Goal: Information Seeking & Learning: Learn about a topic

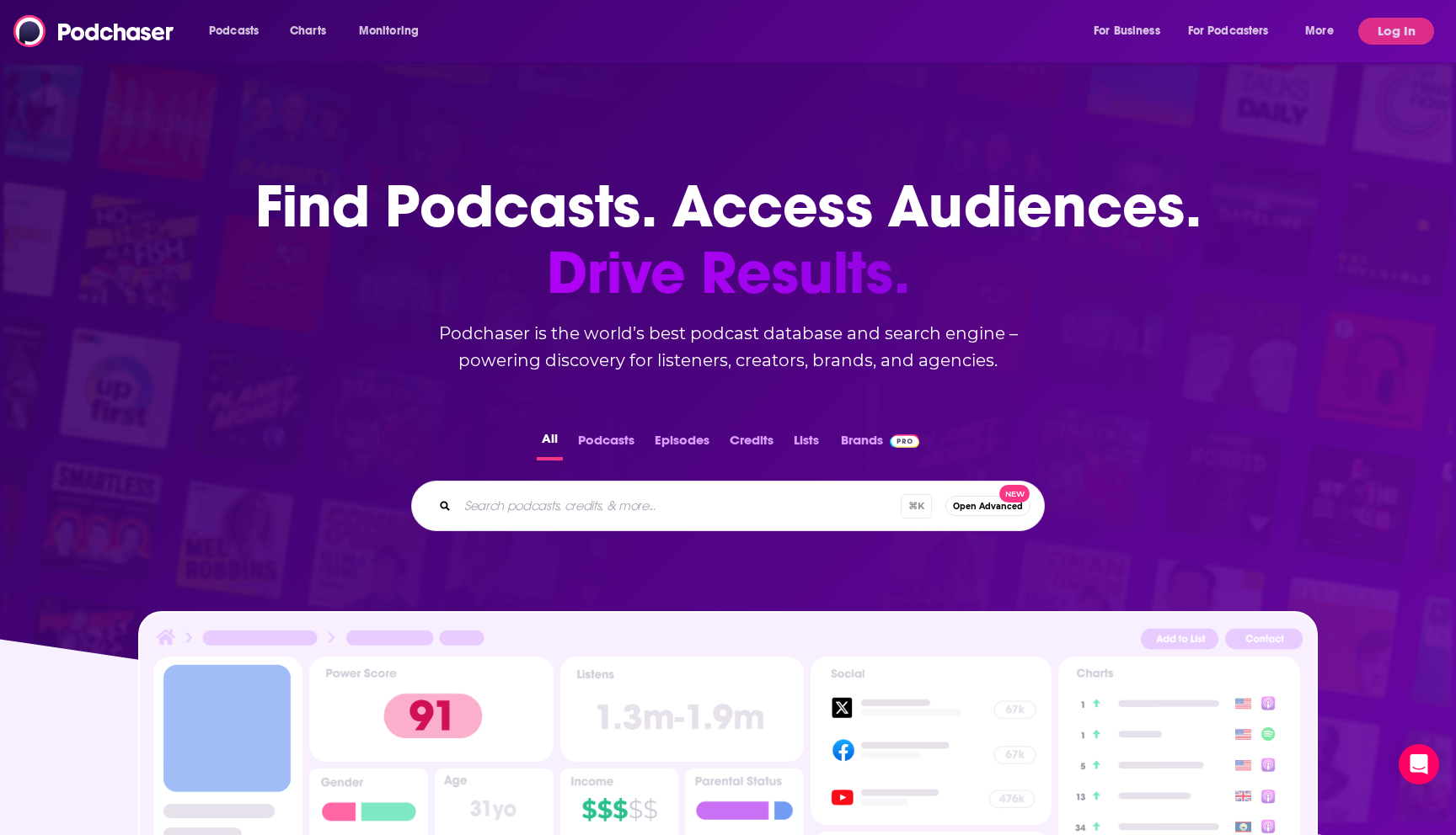
click at [643, 492] on div "⌘ K Open Advanced New" at bounding box center [728, 507] width 633 height 51
click at [643, 505] on input "Search podcasts, credits, & more..." at bounding box center [701, 506] width 487 height 26
type input "brown ambition"
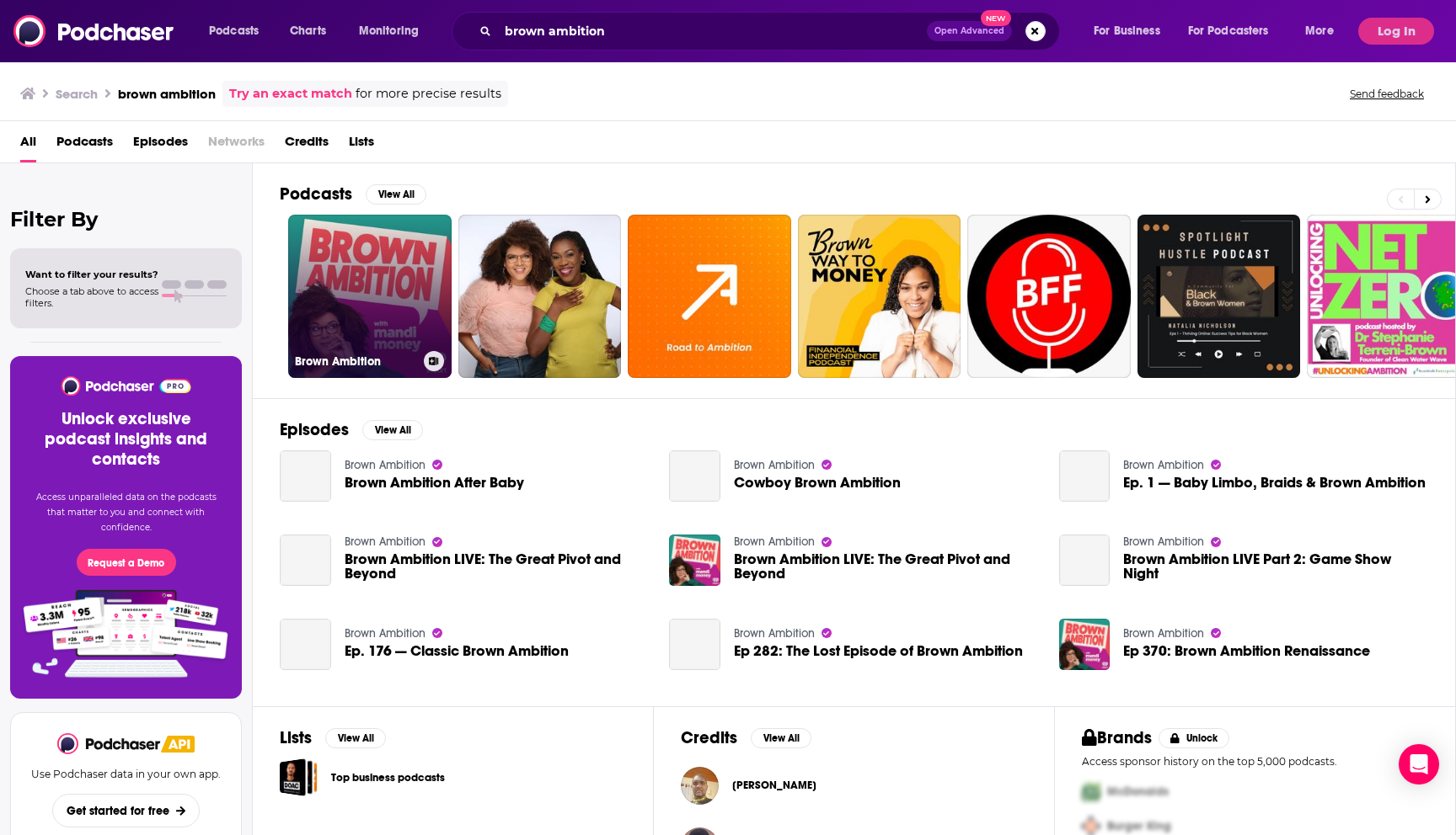
click at [395, 276] on link "Brown Ambition" at bounding box center [370, 296] width 164 height 164
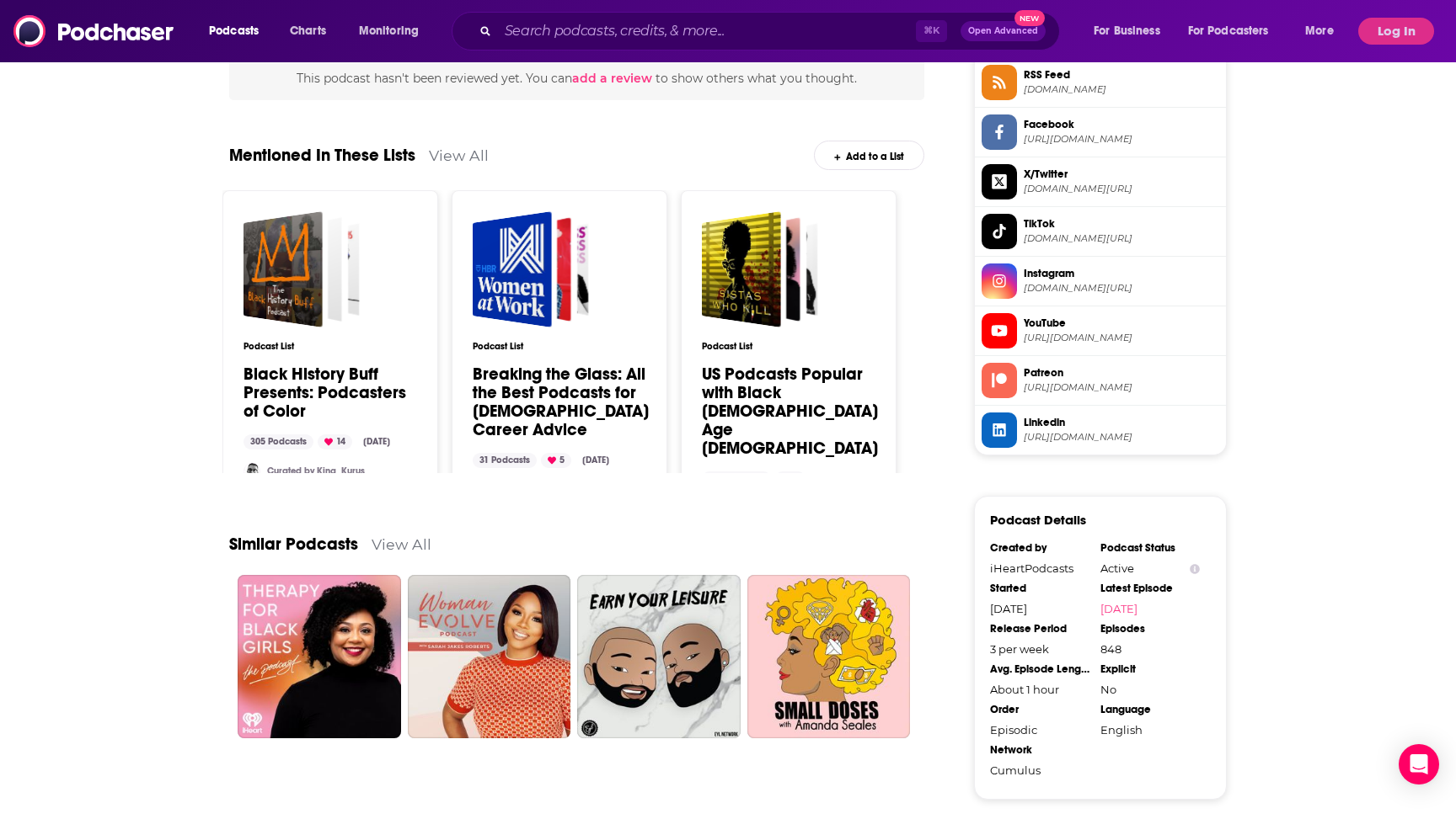
scroll to position [1295, 0]
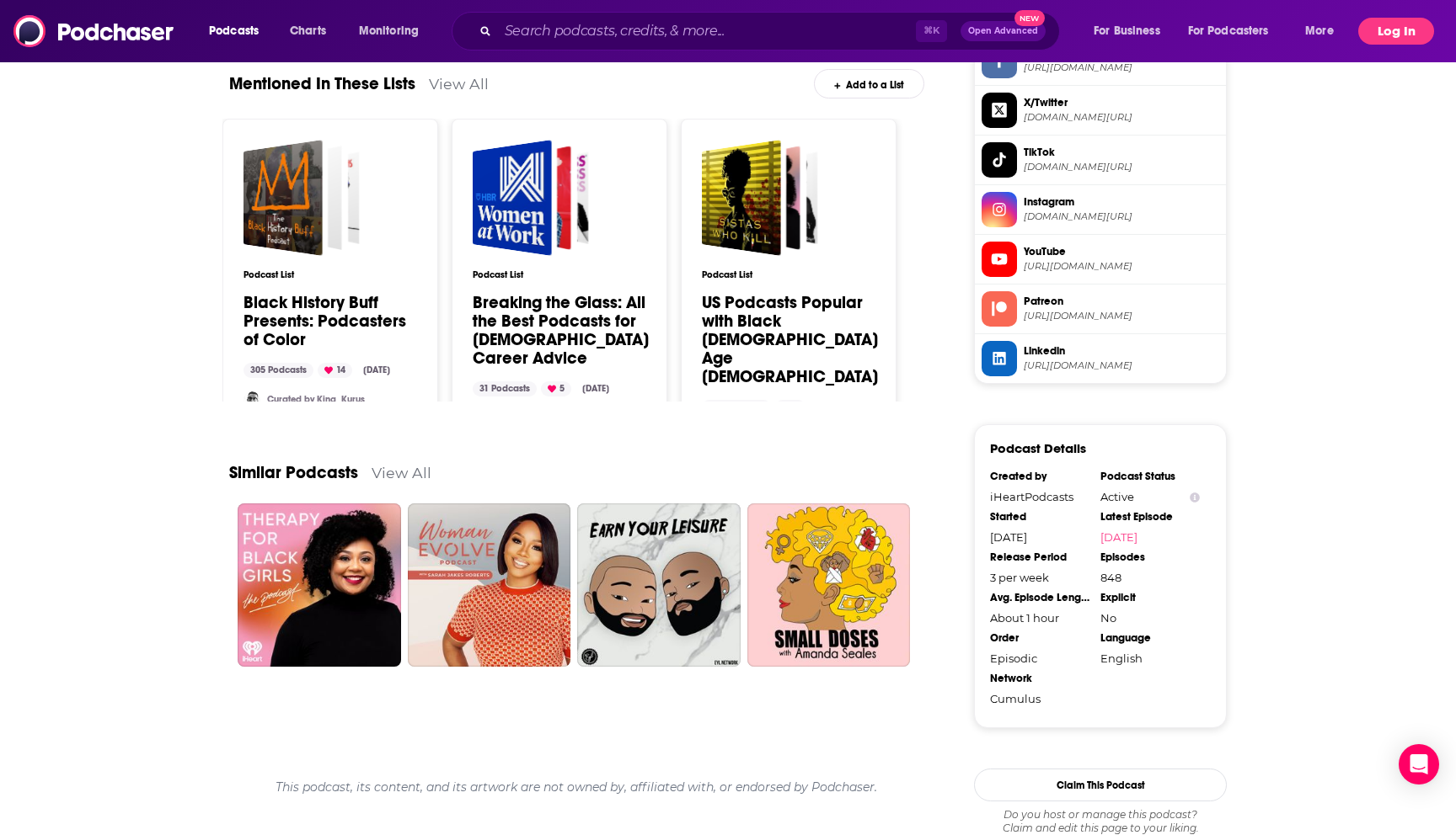
click at [1380, 39] on button "Log In" at bounding box center [1395, 30] width 75 height 26
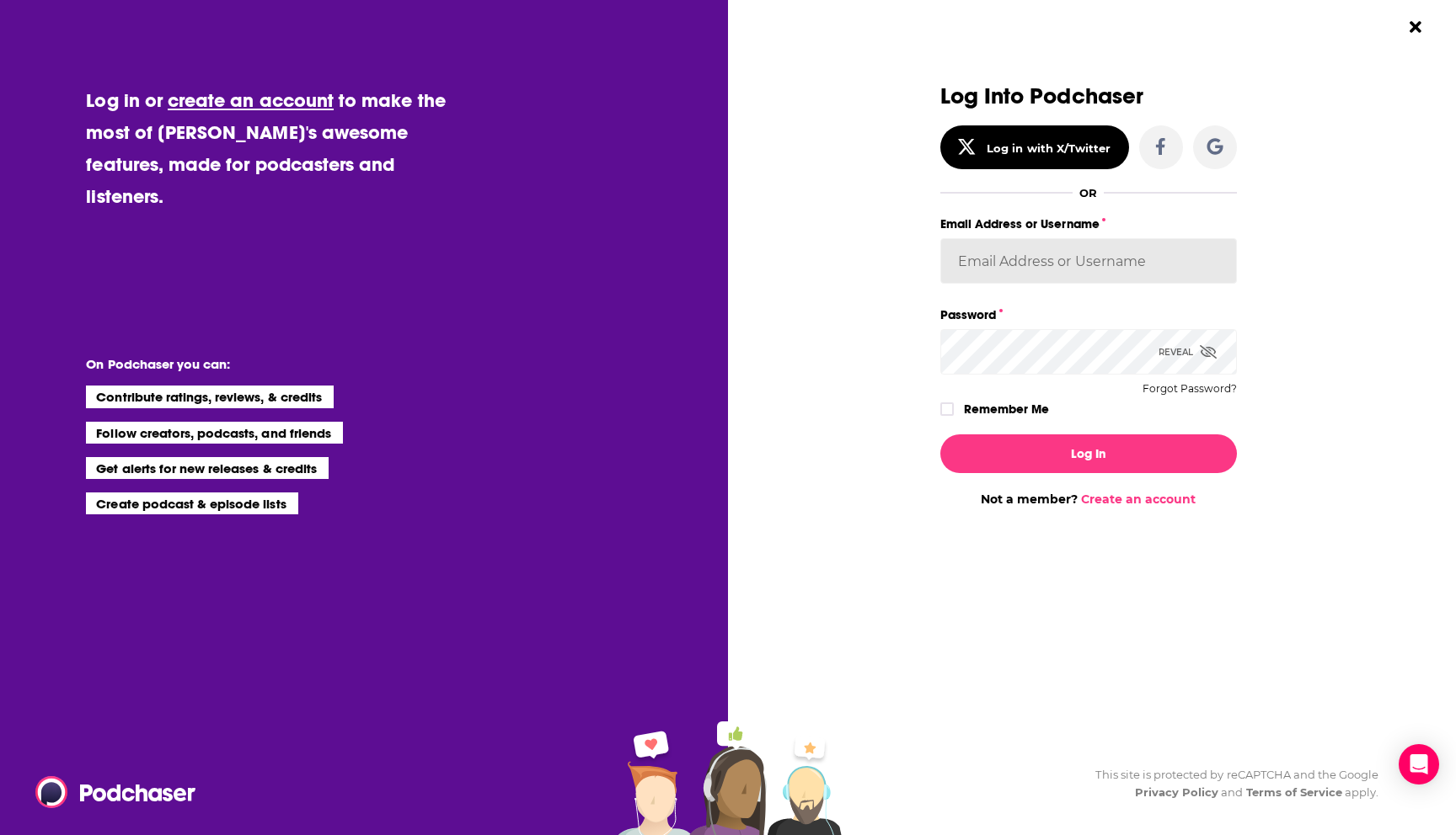
click at [1099, 270] on input "Email Address or Username" at bounding box center [1088, 261] width 296 height 45
drag, startPoint x: 1187, startPoint y: 261, endPoint x: 1142, endPoint y: 272, distance: 46.3
click at [1142, 272] on input "[EMAIL_ADDRESS][DOMAIN_NAME]" at bounding box center [1088, 261] width 296 height 45
type input "[PERSON_NAME][EMAIL_ADDRESS][PERSON_NAME][DOMAIN_NAME]"
click at [940, 434] on button "Log In" at bounding box center [1088, 454] width 296 height 39
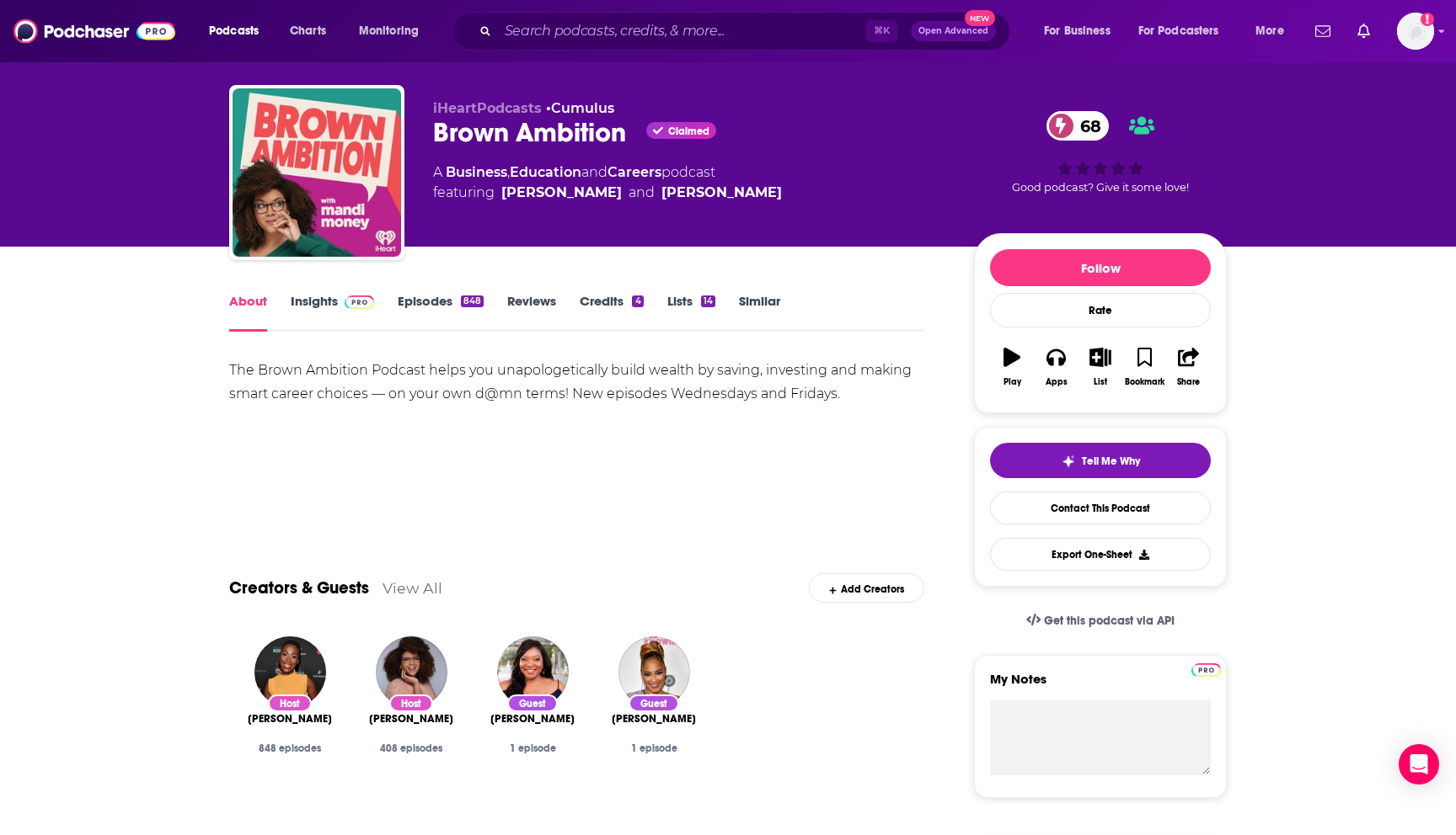
scroll to position [16, 0]
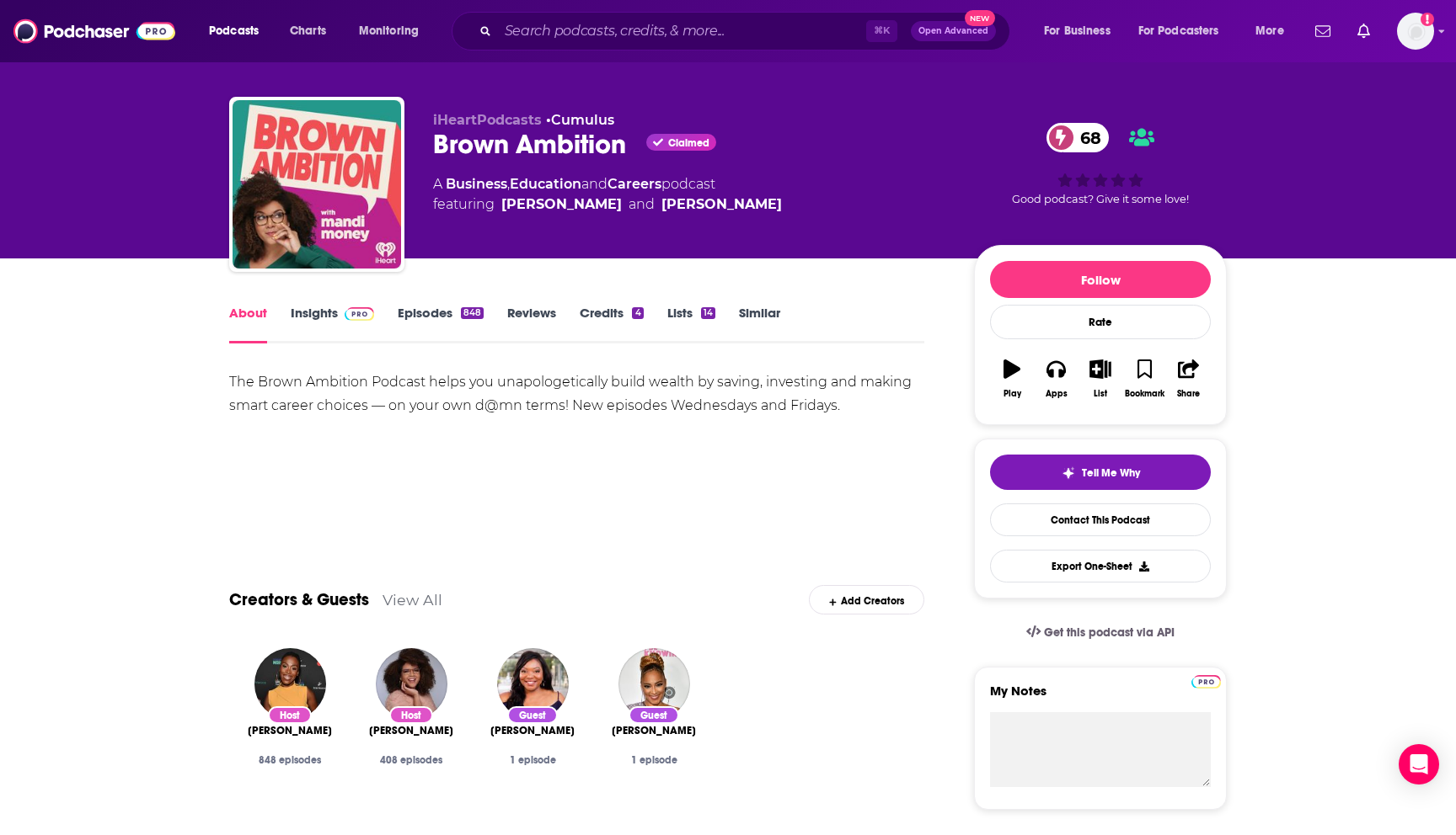
click at [360, 313] on img at bounding box center [359, 315] width 29 height 14
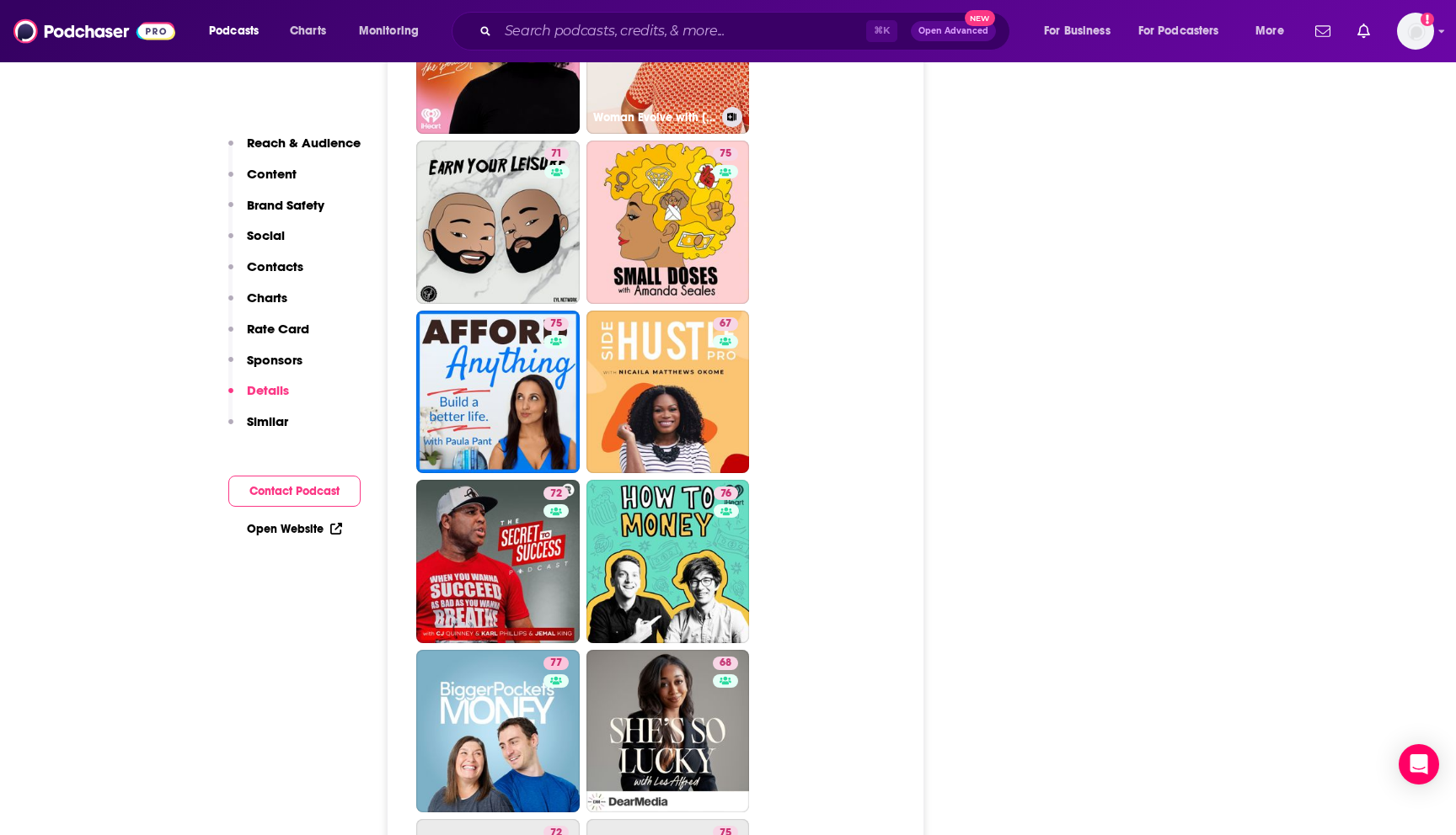
scroll to position [4474, 0]
